Goal: Information Seeking & Learning: Learn about a topic

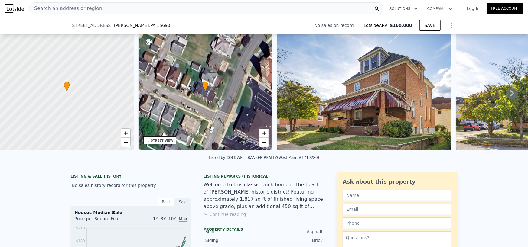
scroll to position [88, 0]
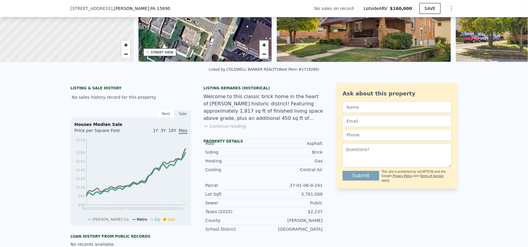
click at [234, 129] on button "Continue reading" at bounding box center [224, 126] width 43 height 6
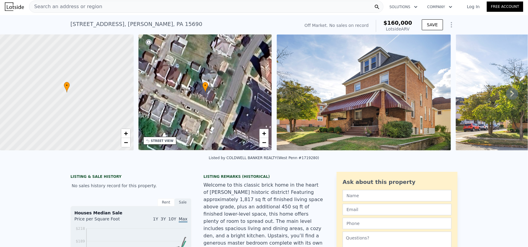
scroll to position [0, 0]
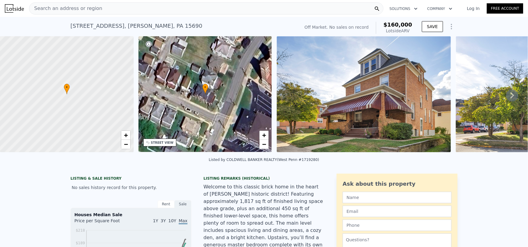
click at [283, 169] on div "Listed by COLDWELL BANKER REALTY ([GEOGRAPHIC_DATA] #1719280)" at bounding box center [264, 161] width 528 height 15
click at [185, 4] on div "Search an address or region" at bounding box center [206, 8] width 354 height 12
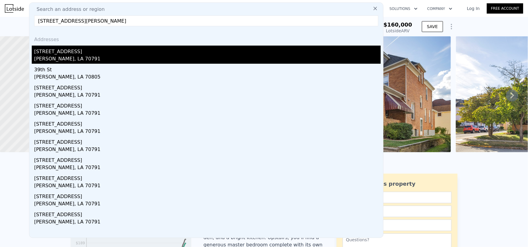
type input "[STREET_ADDRESS][PERSON_NAME]"
click at [57, 56] on div "[PERSON_NAME], LA 70791" at bounding box center [207, 59] width 346 height 8
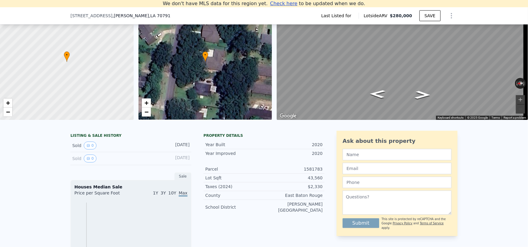
scroll to position [53, 0]
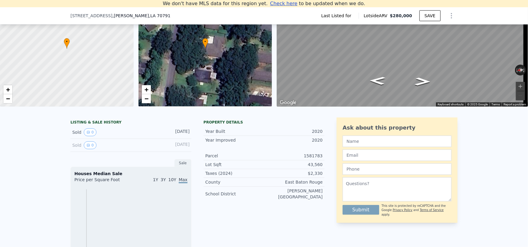
drag, startPoint x: 86, startPoint y: 149, endPoint x: 63, endPoint y: 145, distance: 23.3
click at [63, 145] on div "LISTING & SALE HISTORY Sold 0 [DATE] Sold 0 [DATE] Sale Houses Median Sale Pric…" at bounding box center [264, 210] width 528 height 195
click at [87, 149] on button "0" at bounding box center [90, 145] width 13 height 8
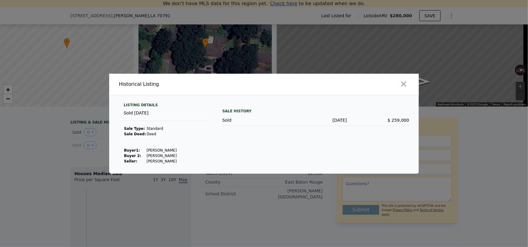
click at [59, 154] on div at bounding box center [264, 123] width 528 height 247
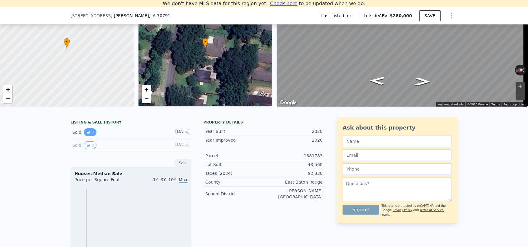
click at [89, 136] on button "0" at bounding box center [90, 132] width 13 height 8
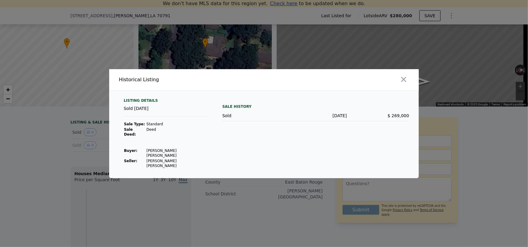
click at [47, 159] on div at bounding box center [264, 123] width 528 height 247
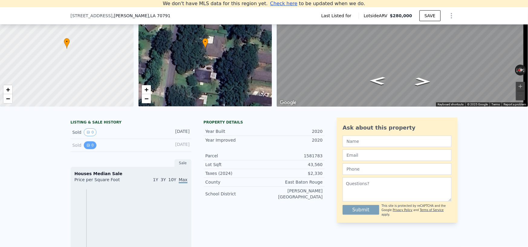
click at [88, 149] on button "0" at bounding box center [90, 145] width 13 height 8
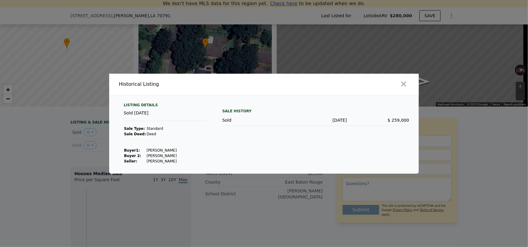
click at [61, 147] on div at bounding box center [264, 123] width 528 height 247
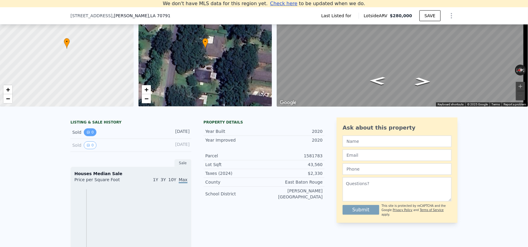
click at [90, 136] on button "0" at bounding box center [90, 132] width 13 height 8
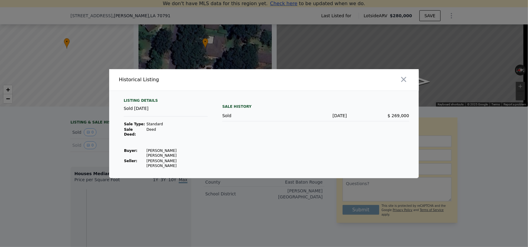
click at [64, 156] on div at bounding box center [264, 123] width 528 height 247
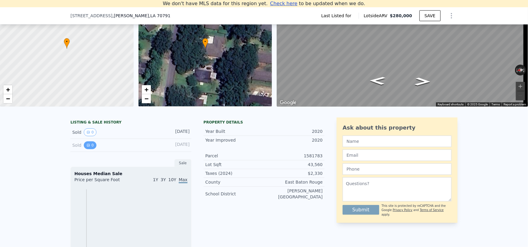
click at [86, 147] on icon "View historical data" at bounding box center [88, 146] width 4 height 4
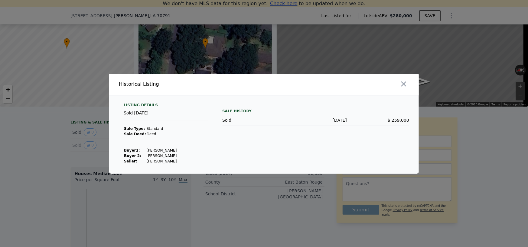
click at [87, 141] on div at bounding box center [264, 123] width 528 height 247
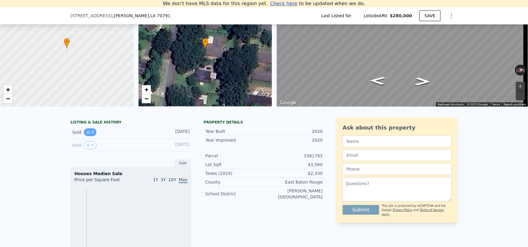
click at [88, 136] on button "0" at bounding box center [90, 132] width 13 height 8
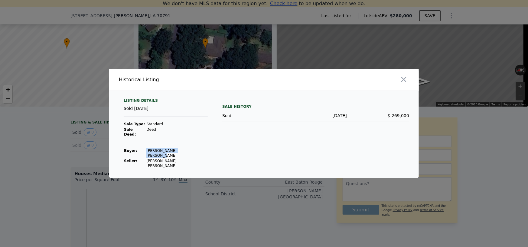
drag, startPoint x: 183, startPoint y: 154, endPoint x: 143, endPoint y: 151, distance: 41.0
click at [146, 151] on td "[PERSON_NAME] [PERSON_NAME]" at bounding box center [177, 153] width 62 height 10
copy td "[PERSON_NAME] [PERSON_NAME]"
click at [70, 162] on div at bounding box center [264, 123] width 528 height 247
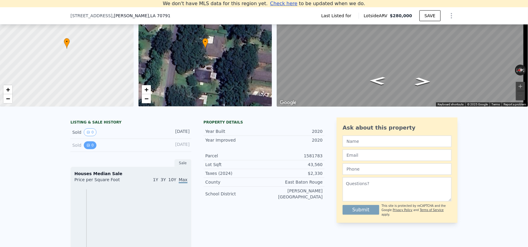
click at [89, 149] on button "0" at bounding box center [90, 145] width 13 height 8
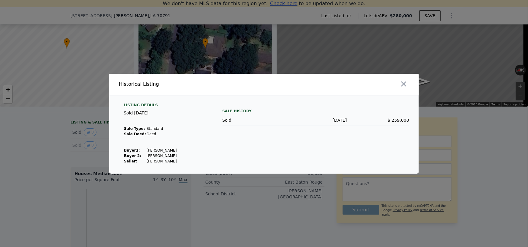
click at [231, 201] on div at bounding box center [264, 123] width 528 height 247
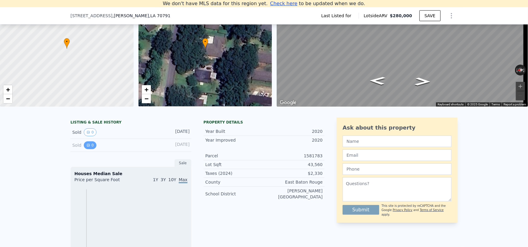
click at [90, 149] on button "0" at bounding box center [90, 145] width 13 height 8
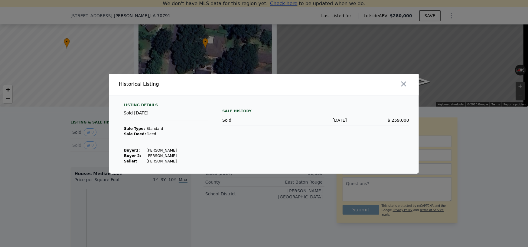
click at [91, 139] on div at bounding box center [264, 123] width 528 height 247
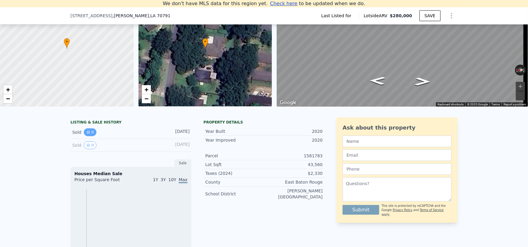
click at [89, 135] on button "0" at bounding box center [90, 132] width 13 height 8
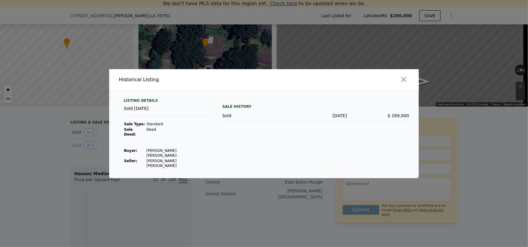
click at [49, 166] on div at bounding box center [264, 123] width 528 height 247
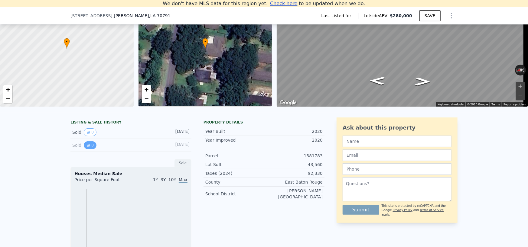
click at [86, 147] on icon "View historical data" at bounding box center [88, 146] width 4 height 4
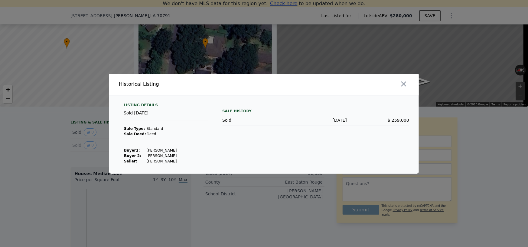
click at [61, 153] on div at bounding box center [264, 123] width 528 height 247
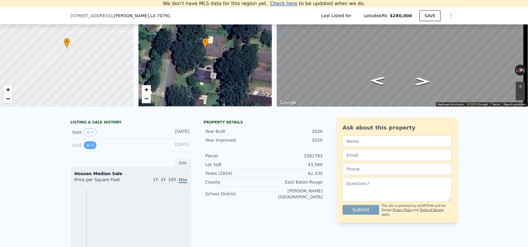
click at [87, 149] on button "0" at bounding box center [90, 145] width 13 height 8
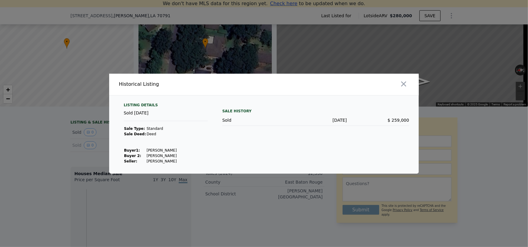
click at [91, 138] on div at bounding box center [264, 123] width 528 height 247
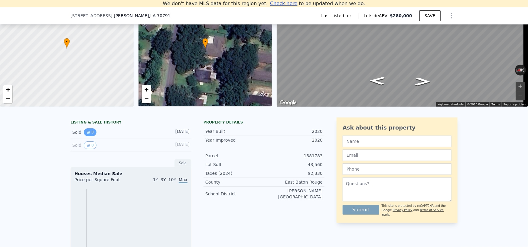
click at [89, 136] on button "0" at bounding box center [90, 132] width 13 height 8
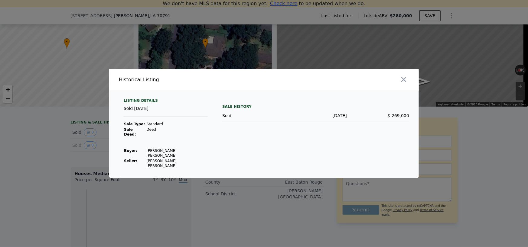
click at [59, 169] on div at bounding box center [264, 123] width 528 height 247
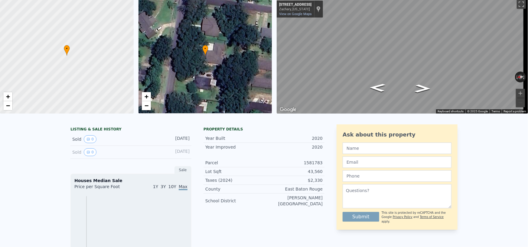
scroll to position [0, 0]
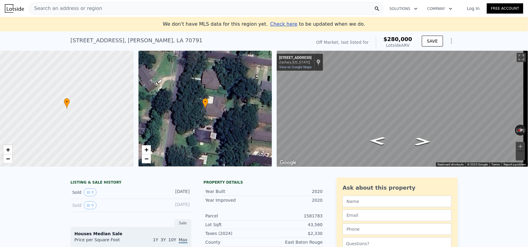
click at [298, 57] on div "[STREET_ADDRESS]" at bounding box center [295, 58] width 32 height 5
click at [292, 67] on link "View on Google Maps" at bounding box center [295, 67] width 33 height 4
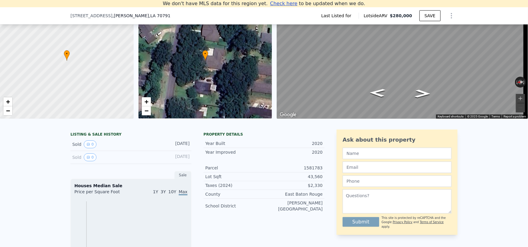
scroll to position [53, 0]
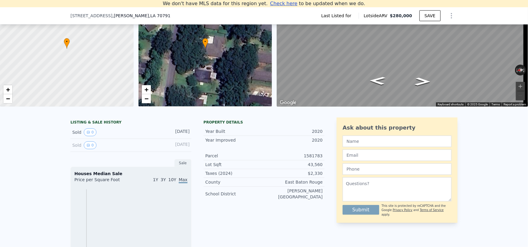
click at [308, 168] on div "43,560" at bounding box center [293, 165] width 59 height 6
drag, startPoint x: 311, startPoint y: 169, endPoint x: 323, endPoint y: 169, distance: 11.2
click at [323, 169] on div "LISTING & SALE HISTORY Sold 0 [DATE] Sold 0 [DATE] Sale Houses Median Sale Pric…" at bounding box center [263, 200] width 387 height 164
click at [317, 168] on div "43,560" at bounding box center [293, 165] width 59 height 6
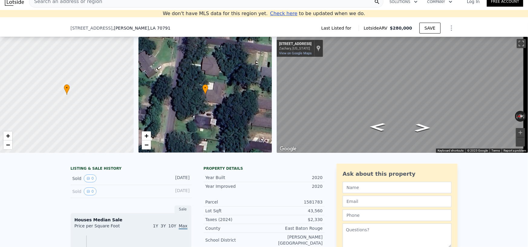
scroll to position [91, 0]
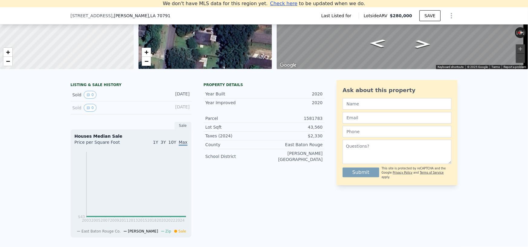
click at [106, 87] on div "LISTING & SALE HISTORY" at bounding box center [130, 86] width 121 height 6
click at [176, 99] on div "[DATE]" at bounding box center [176, 95] width 27 height 8
click at [175, 107] on div "Sold 0 [DATE]" at bounding box center [130, 108] width 121 height 13
click at [174, 112] on div "[DATE]" at bounding box center [176, 108] width 27 height 8
click at [88, 112] on button "0" at bounding box center [90, 108] width 13 height 8
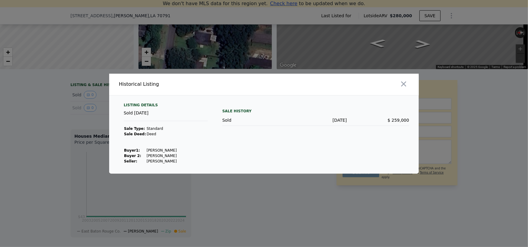
click at [63, 106] on div at bounding box center [264, 123] width 528 height 247
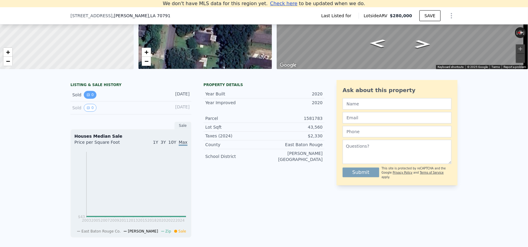
click at [87, 96] on icon "View historical data" at bounding box center [88, 95] width 2 height 2
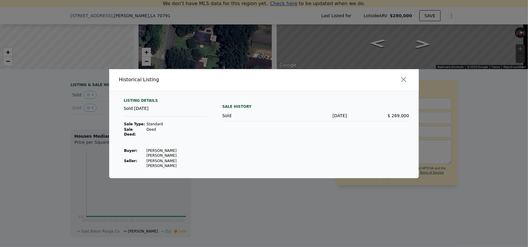
click at [50, 122] on div at bounding box center [264, 123] width 528 height 247
